Goal: Information Seeking & Learning: Learn about a topic

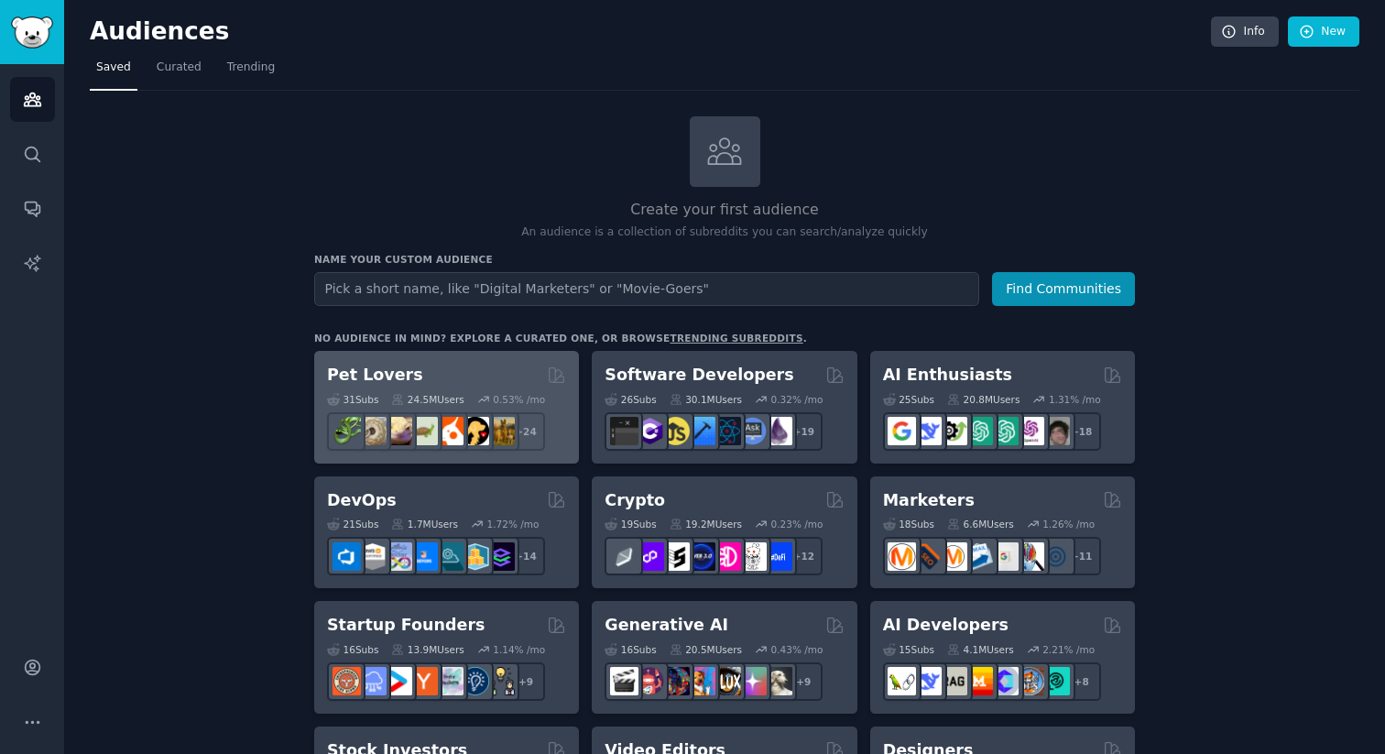
click at [504, 370] on div "Pet Lovers" at bounding box center [446, 375] width 239 height 23
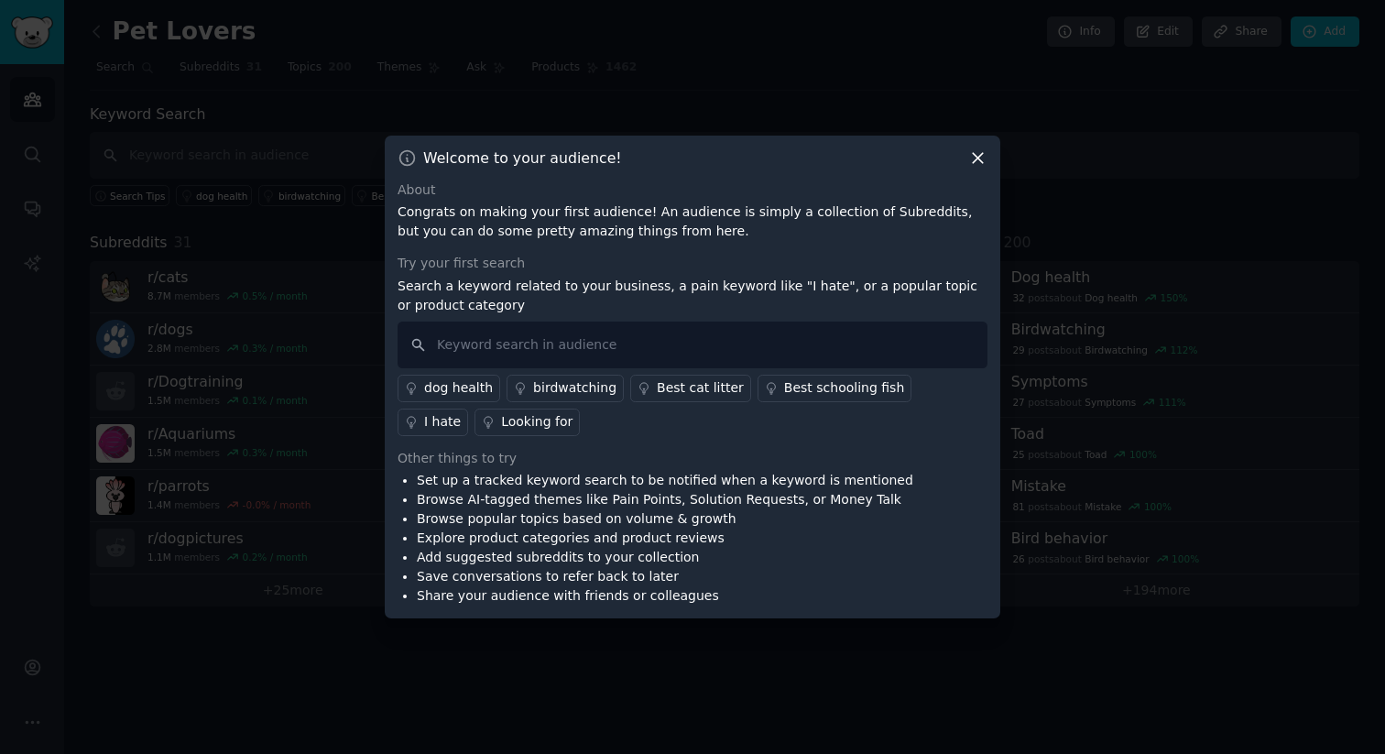
click at [976, 159] on icon at bounding box center [978, 158] width 10 height 10
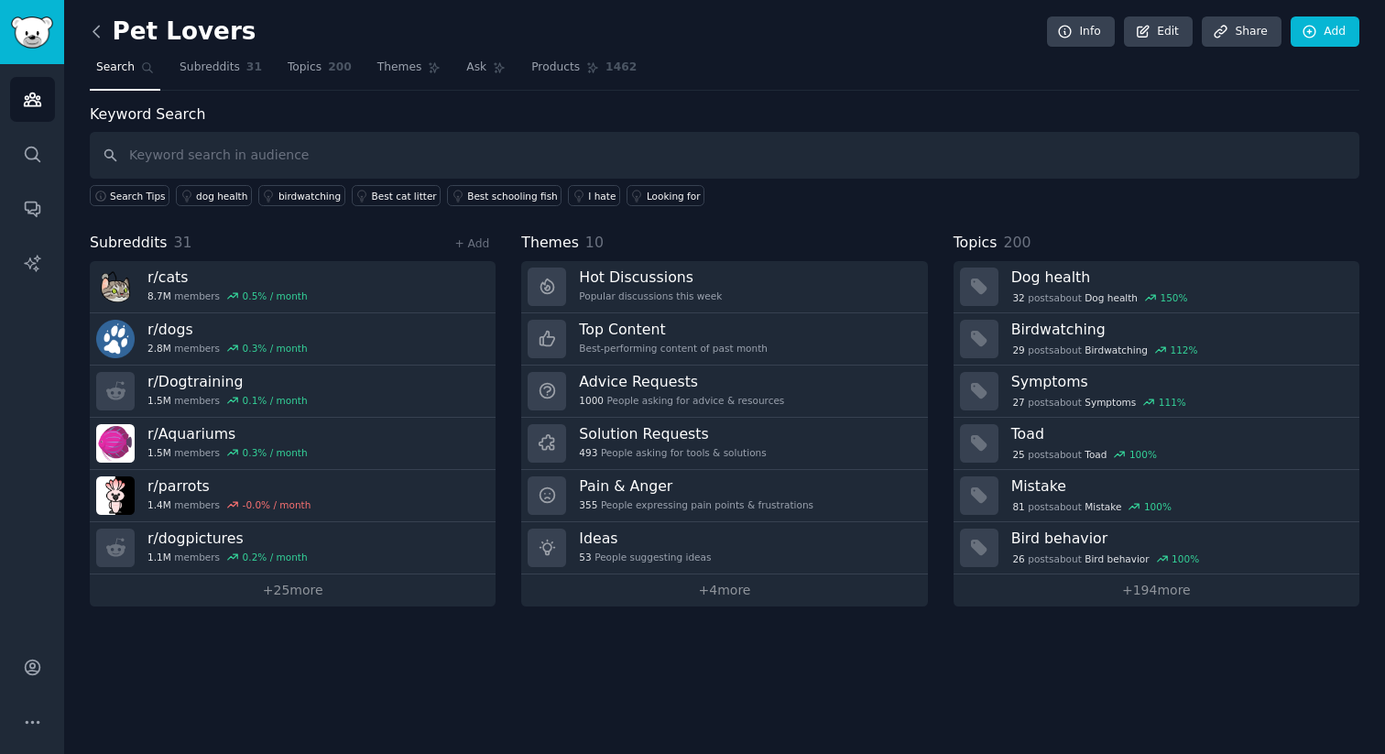
click at [90, 28] on icon at bounding box center [96, 31] width 19 height 19
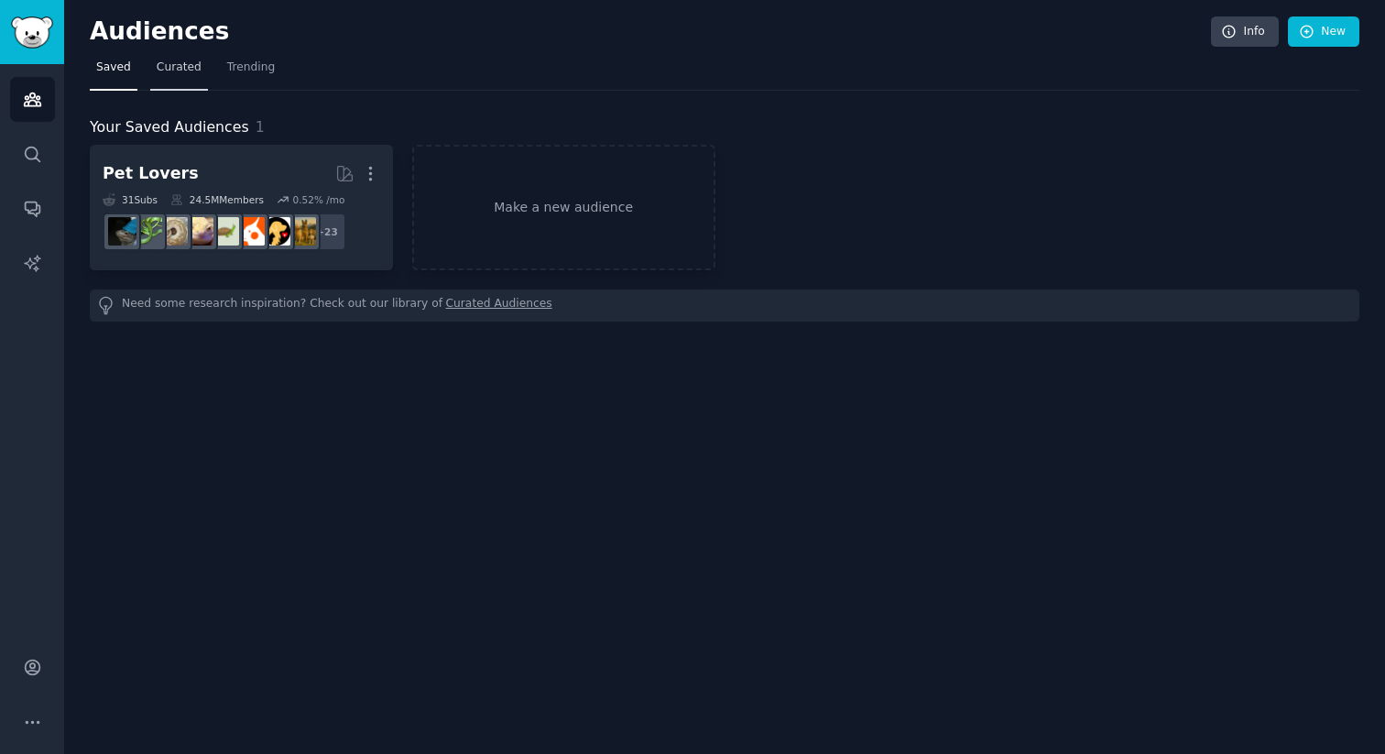
click at [169, 68] on span "Curated" at bounding box center [179, 68] width 45 height 16
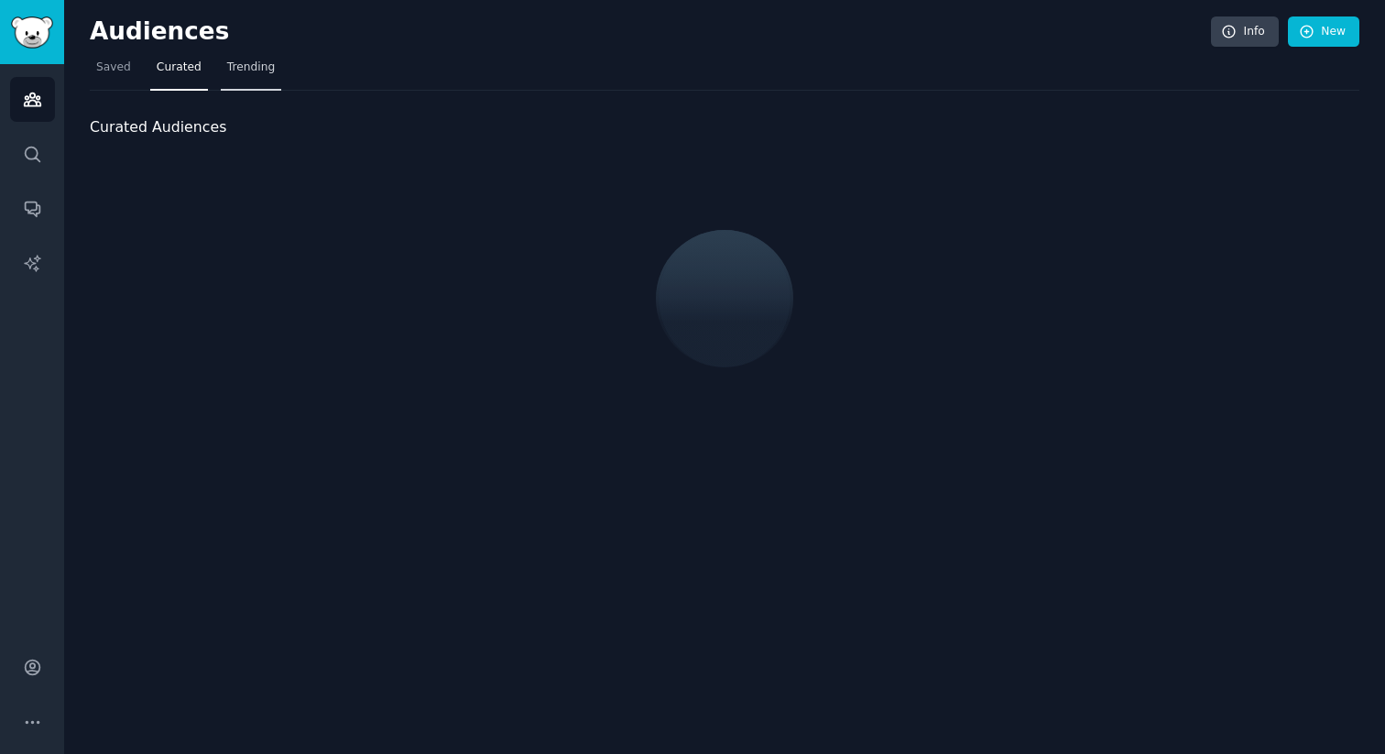
click at [233, 69] on span "Trending" at bounding box center [251, 68] width 48 height 16
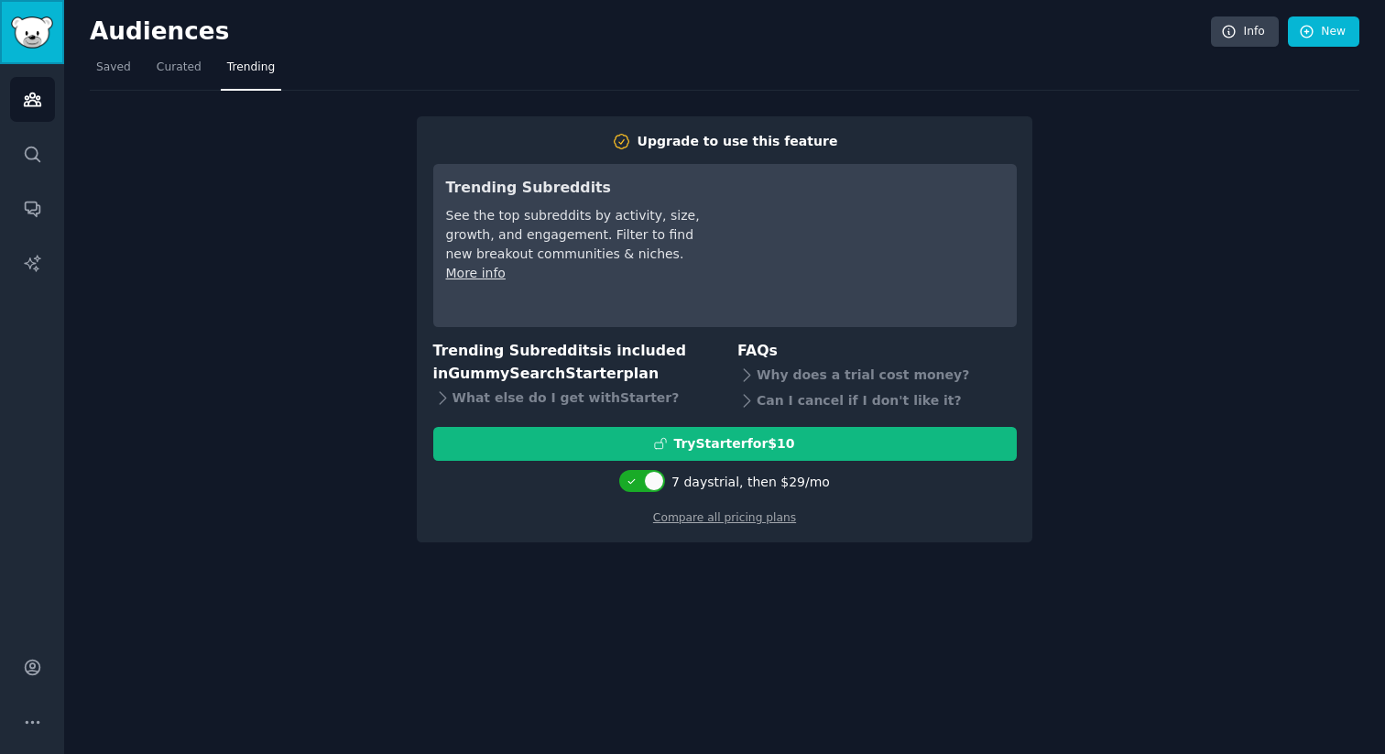
click at [28, 57] on link "Sidebar" at bounding box center [32, 32] width 64 height 64
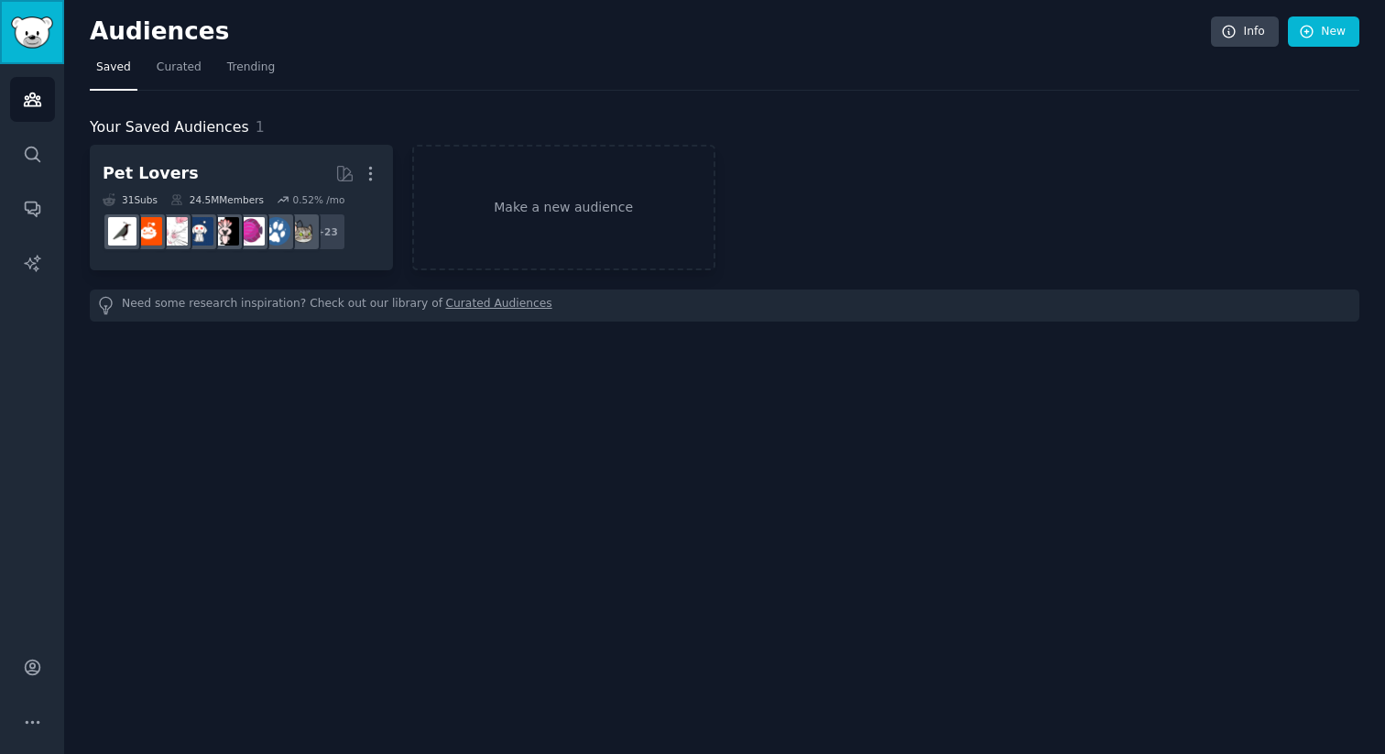
click at [44, 23] on img "Sidebar" at bounding box center [32, 32] width 42 height 32
click at [32, 136] on link "Search" at bounding box center [32, 154] width 45 height 45
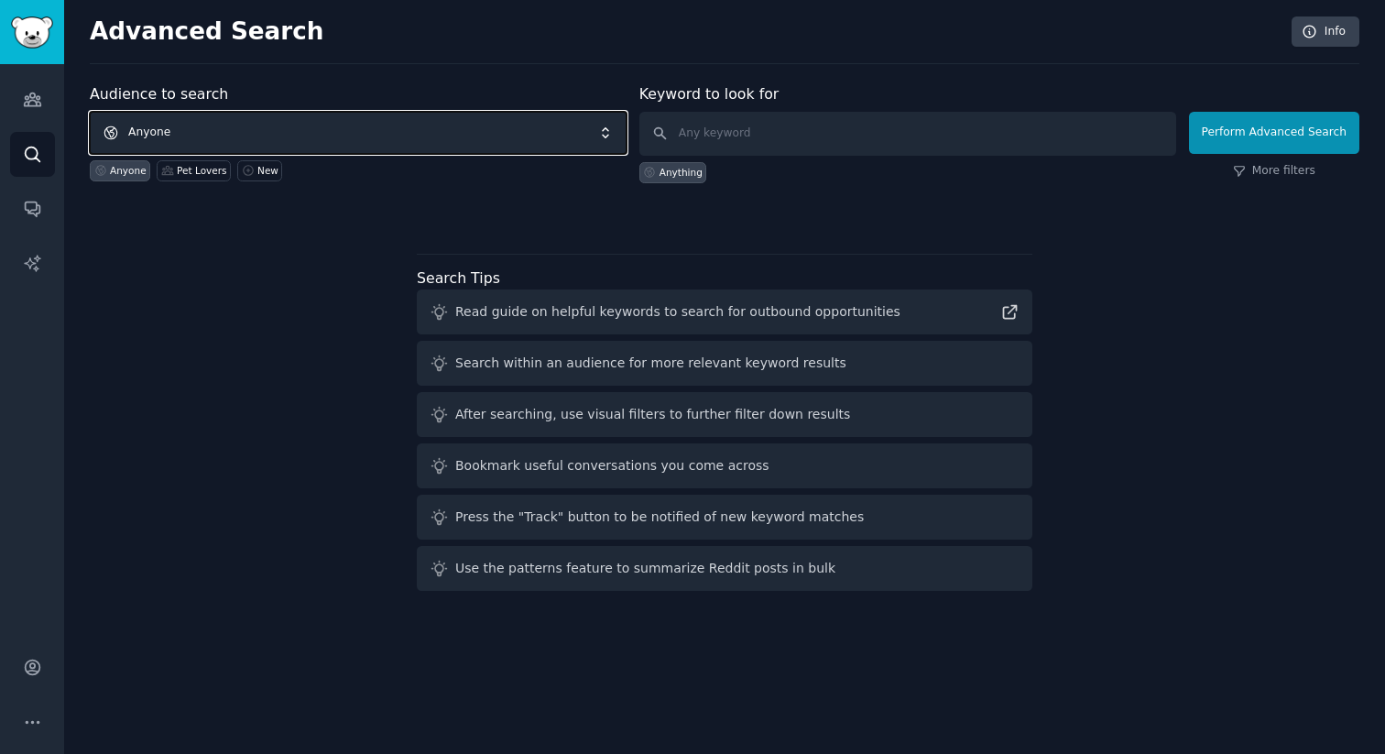
click at [345, 137] on span "Anyone" at bounding box center [358, 133] width 537 height 42
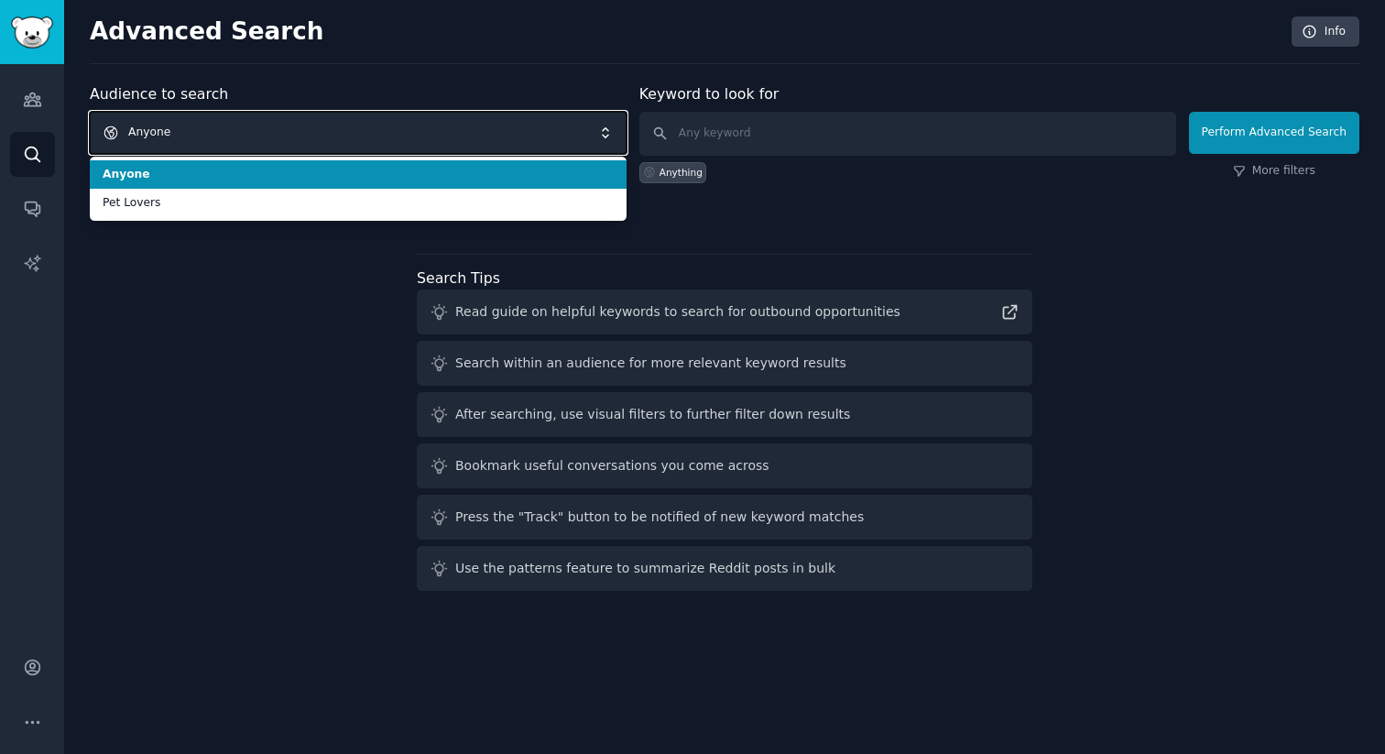
click at [324, 128] on span "Anyone" at bounding box center [358, 133] width 537 height 42
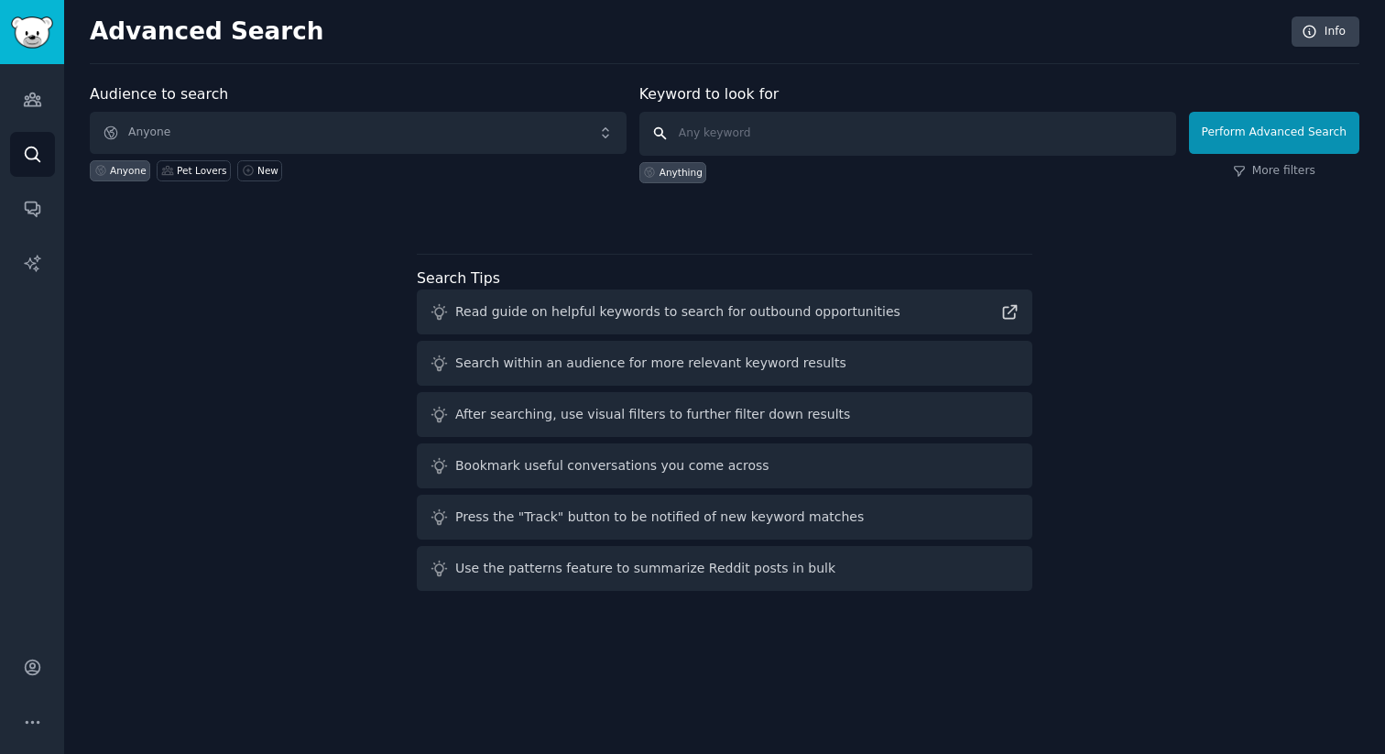
click at [735, 148] on input "text" at bounding box center [908, 134] width 537 height 44
type input "finance"
click button "Perform Advanced Search" at bounding box center [1274, 133] width 170 height 42
